Goal: Task Accomplishment & Management: Manage account settings

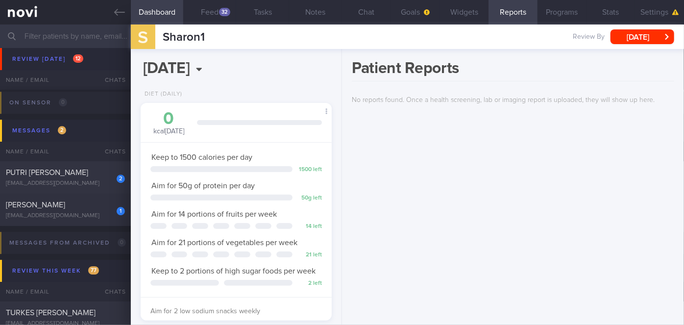
scroll to position [3291, 0]
click at [108, 204] on div "1" at bounding box center [114, 206] width 22 height 15
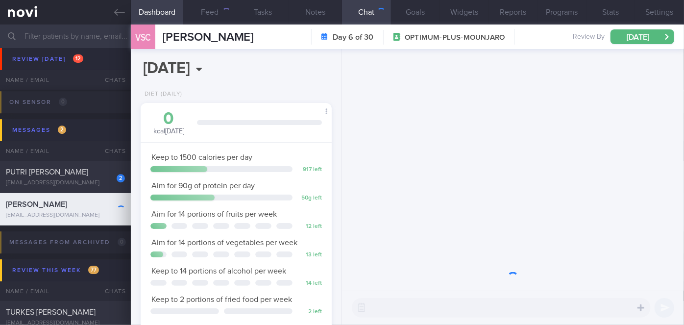
scroll to position [97, 167]
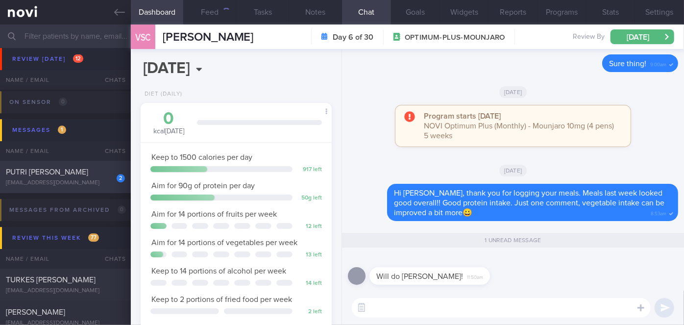
click at [102, 183] on div "2 PUTRI [PERSON_NAME] [EMAIL_ADDRESS][DOMAIN_NAME]" at bounding box center [65, 177] width 131 height 20
select select "7"
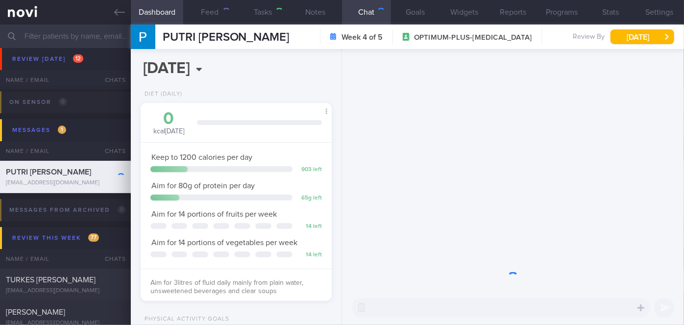
scroll to position [97, 167]
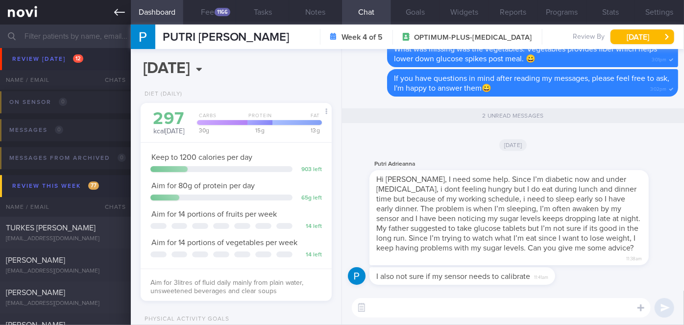
click at [115, 11] on icon at bounding box center [119, 12] width 11 height 11
